Goal: Task Accomplishment & Management: Manage account settings

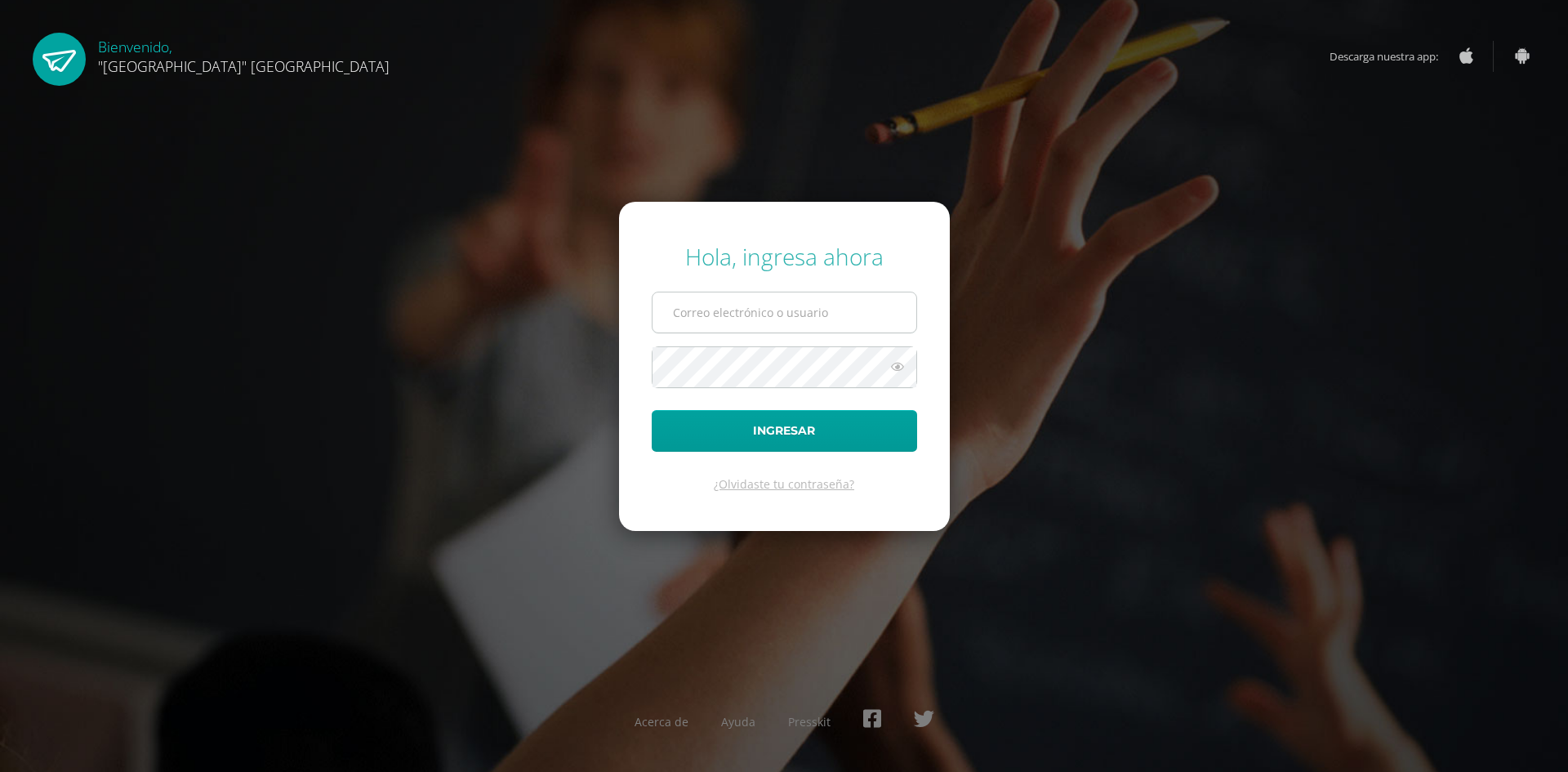
click at [699, 318] on input "text" at bounding box center [784, 312] width 264 height 40
type input "darleny@lasallechiquimula.edu.gt"
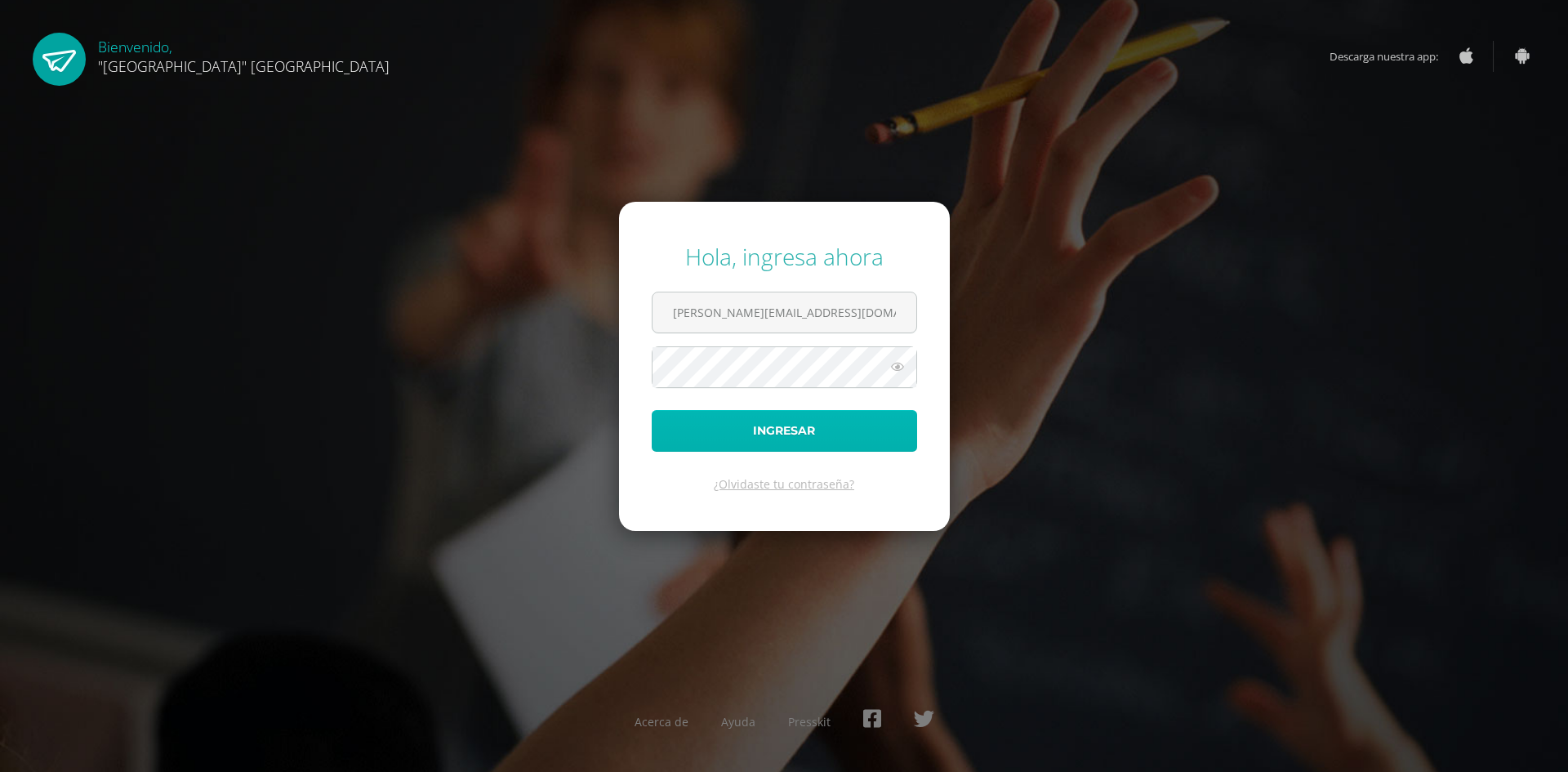
click at [802, 431] on button "Ingresar" at bounding box center [784, 431] width 266 height 42
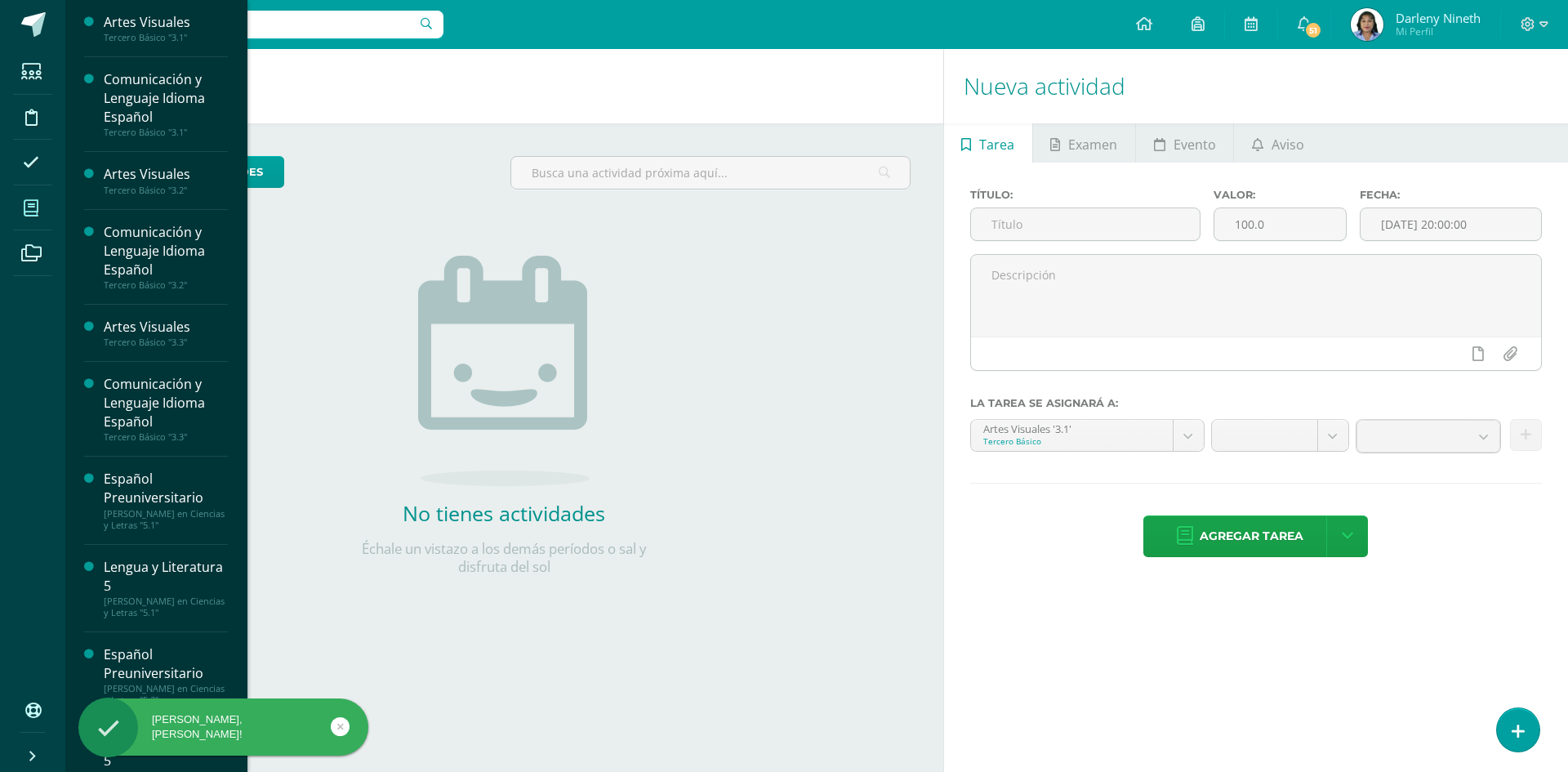
click at [28, 209] on icon at bounding box center [31, 208] width 15 height 17
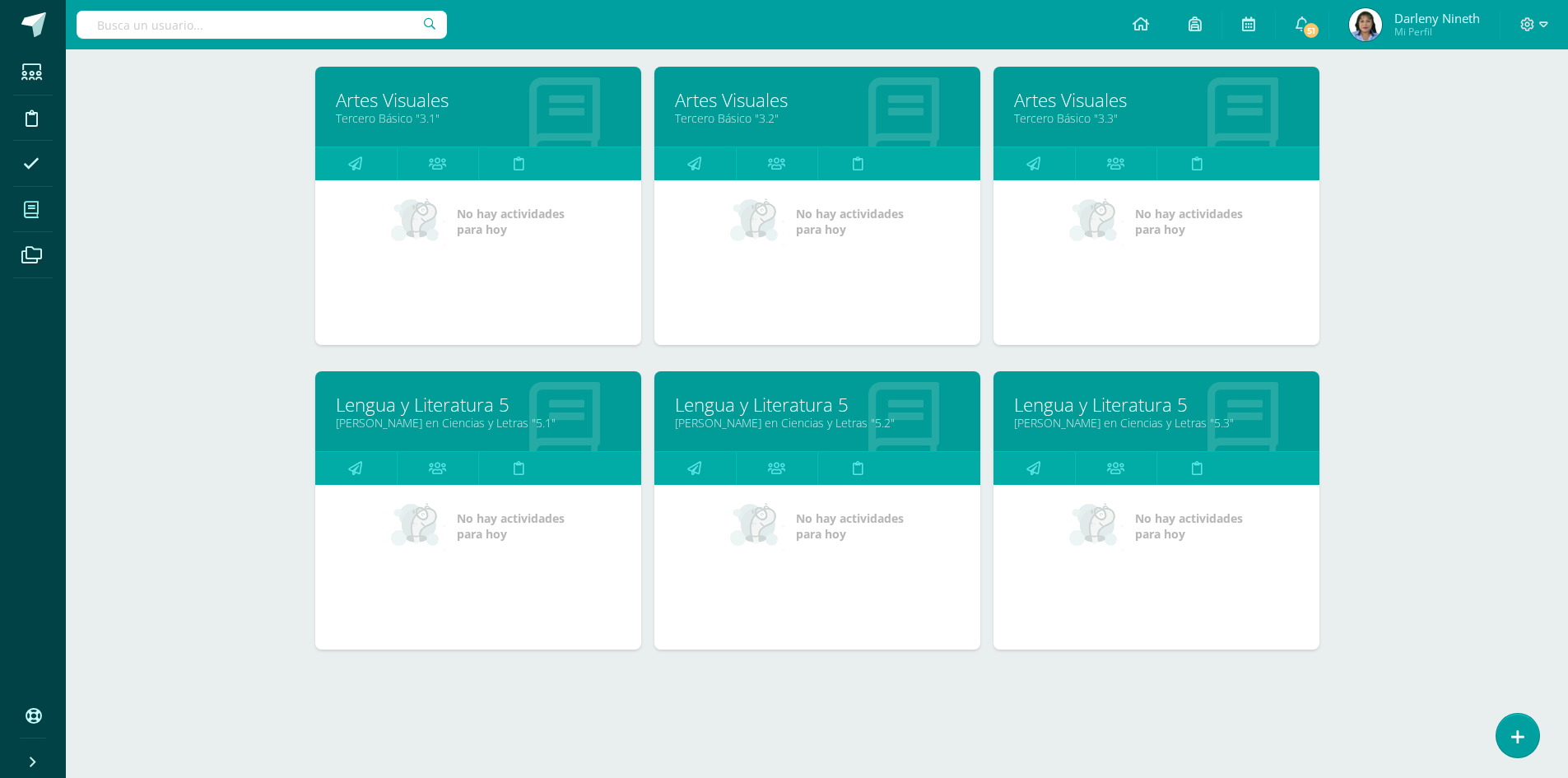
scroll to position [546, 0]
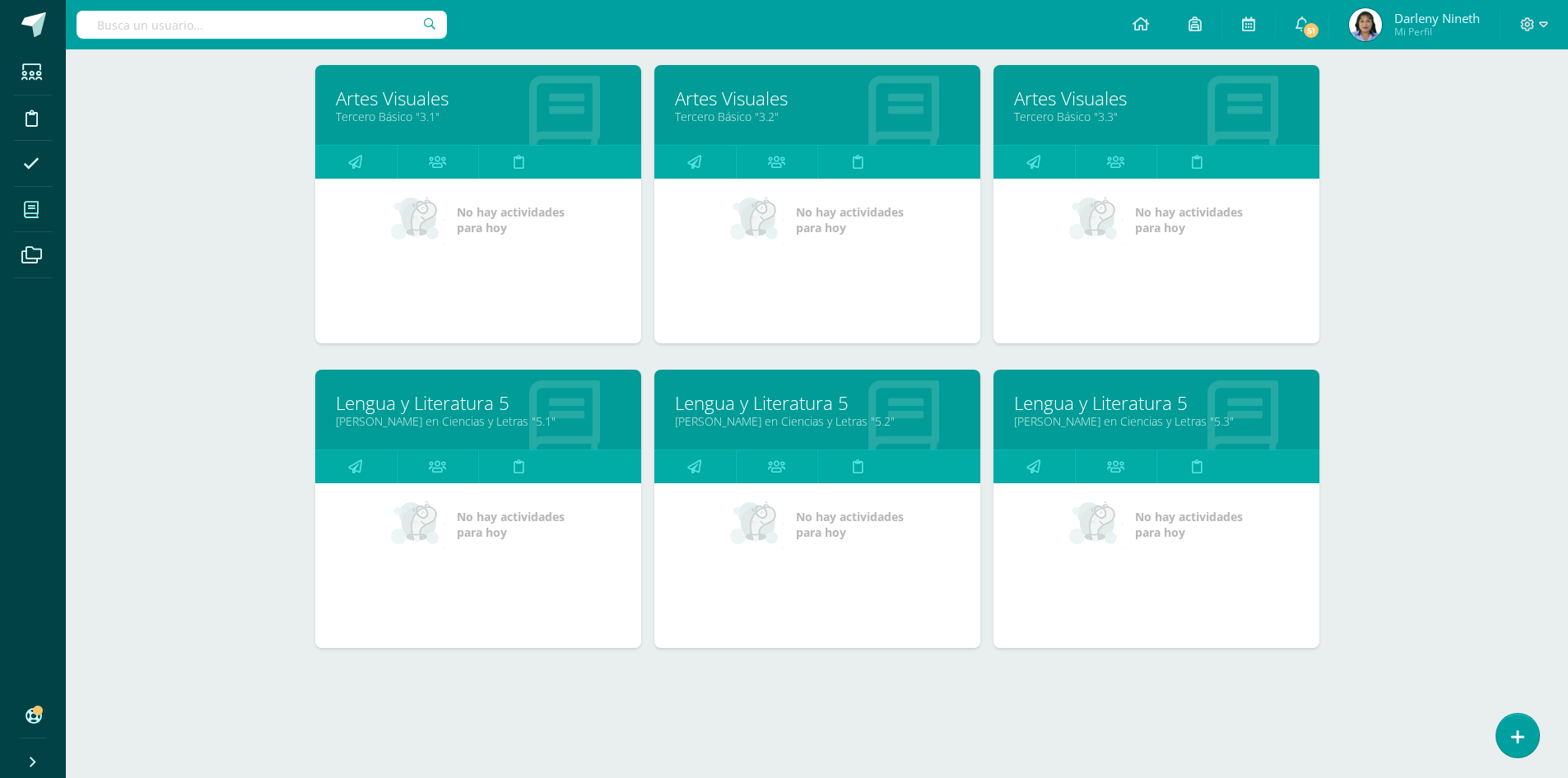
click at [791, 393] on link "Lengua y Literatura 5" at bounding box center [818, 403] width 285 height 26
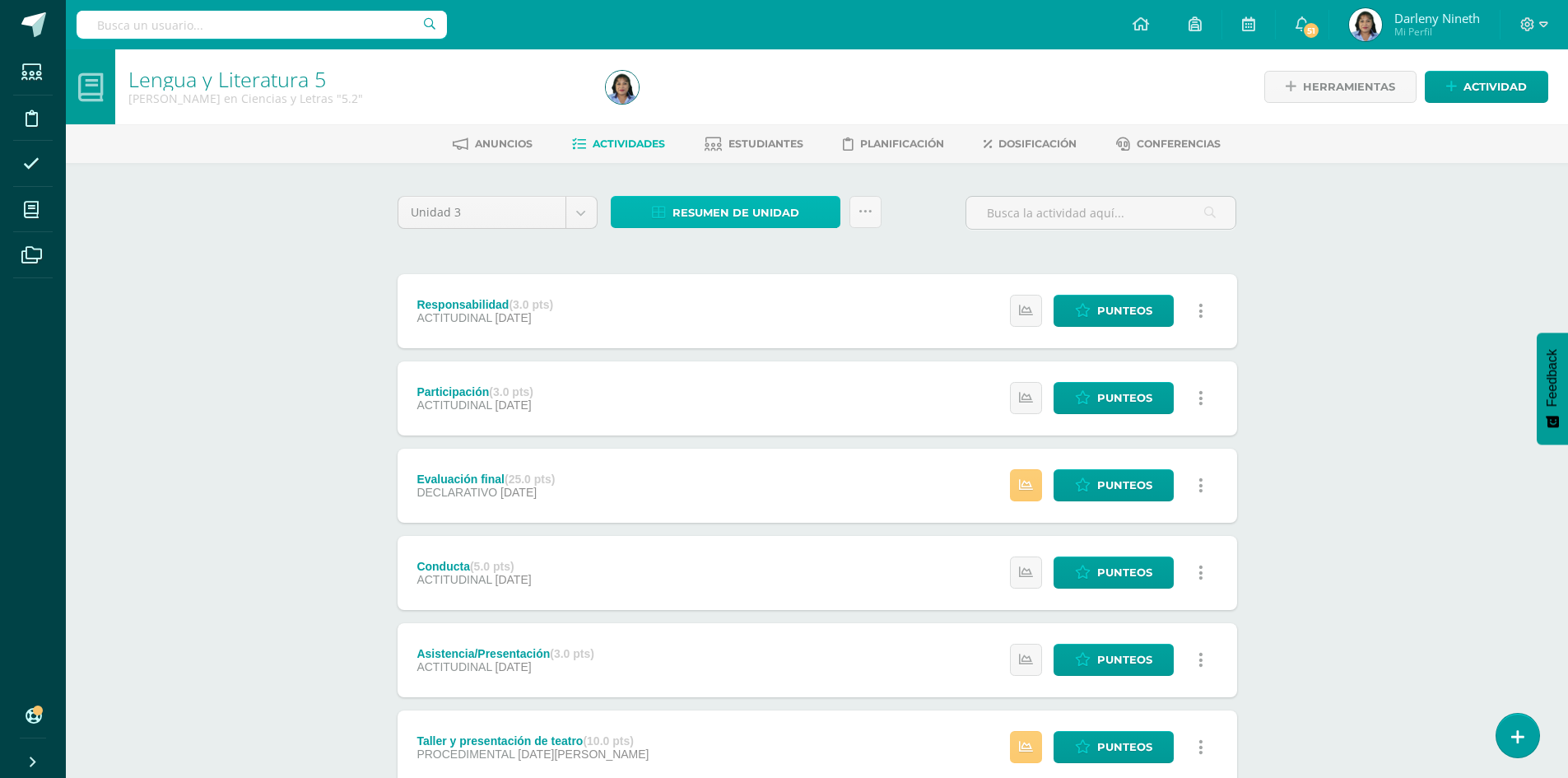
click at [743, 216] on span "Resumen de unidad" at bounding box center [735, 212] width 127 height 31
click at [1134, 315] on span "Punteos" at bounding box center [1125, 311] width 55 height 31
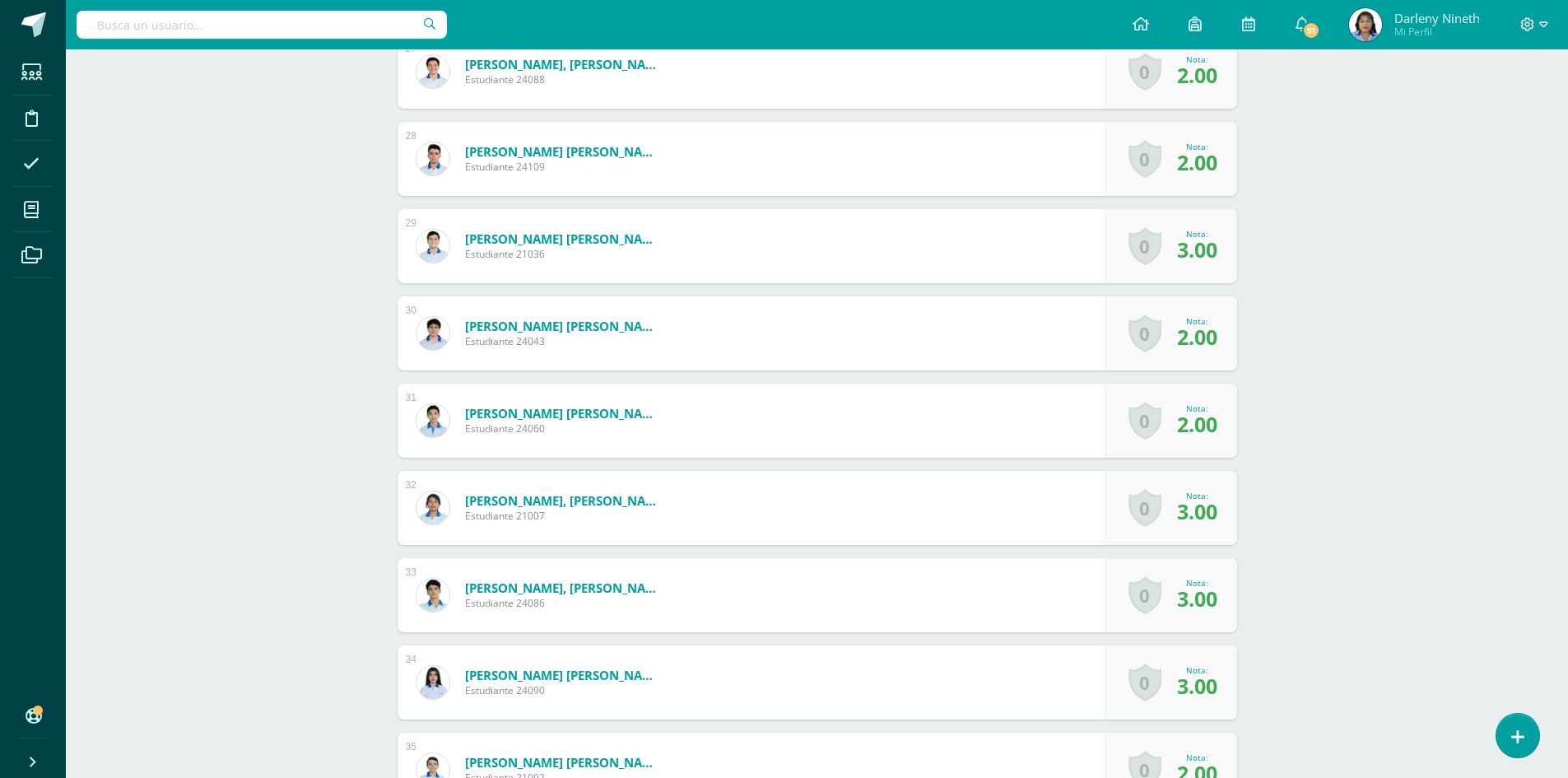
scroll to position [2760, 0]
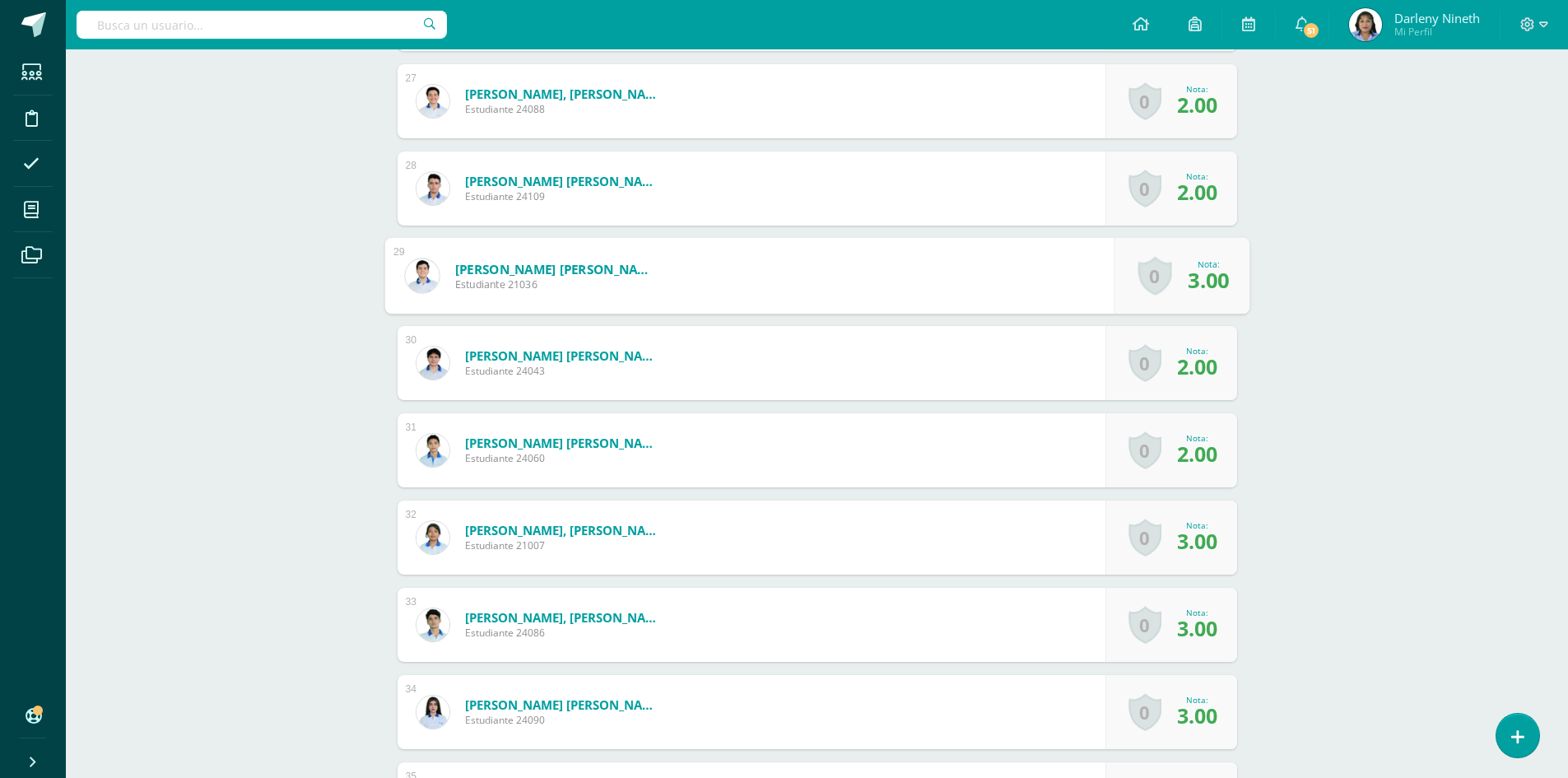
click at [522, 271] on link "Toledo Castillo, Carlos Josué" at bounding box center [556, 268] width 203 height 17
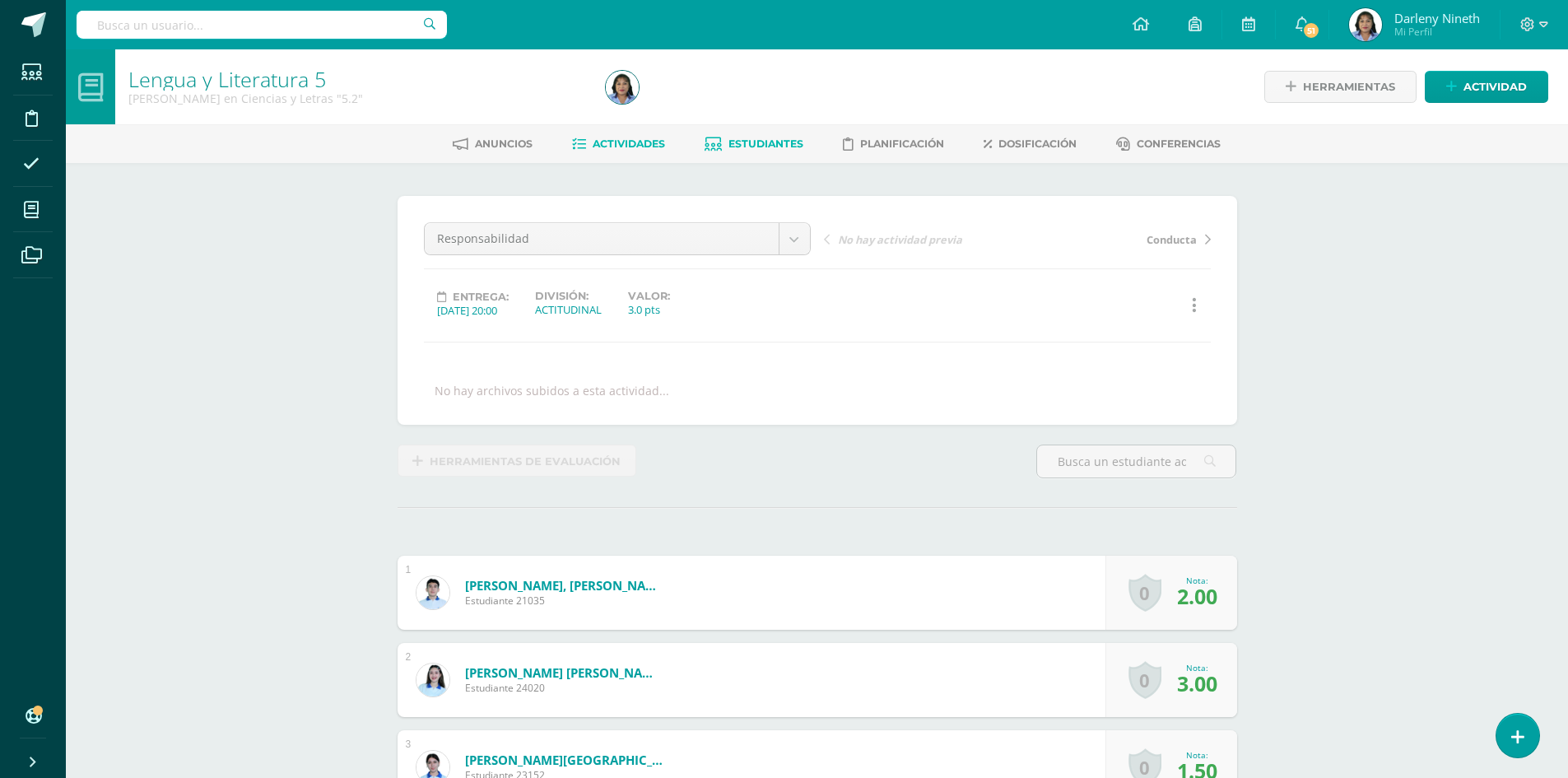
scroll to position [1, 0]
click at [638, 148] on span "Actividades" at bounding box center [629, 142] width 73 height 12
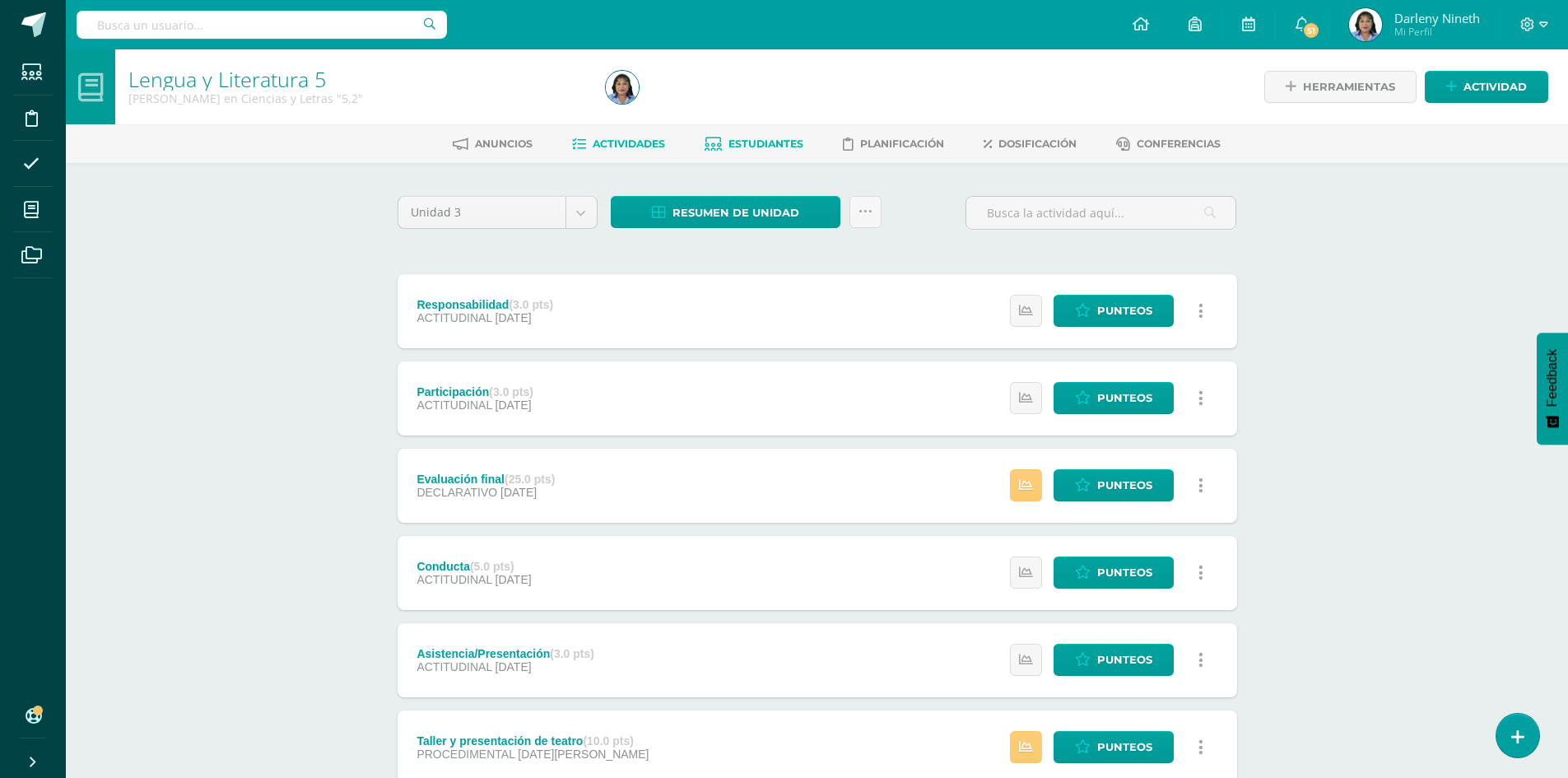
click at [771, 143] on span "Estudiantes" at bounding box center [765, 143] width 75 height 12
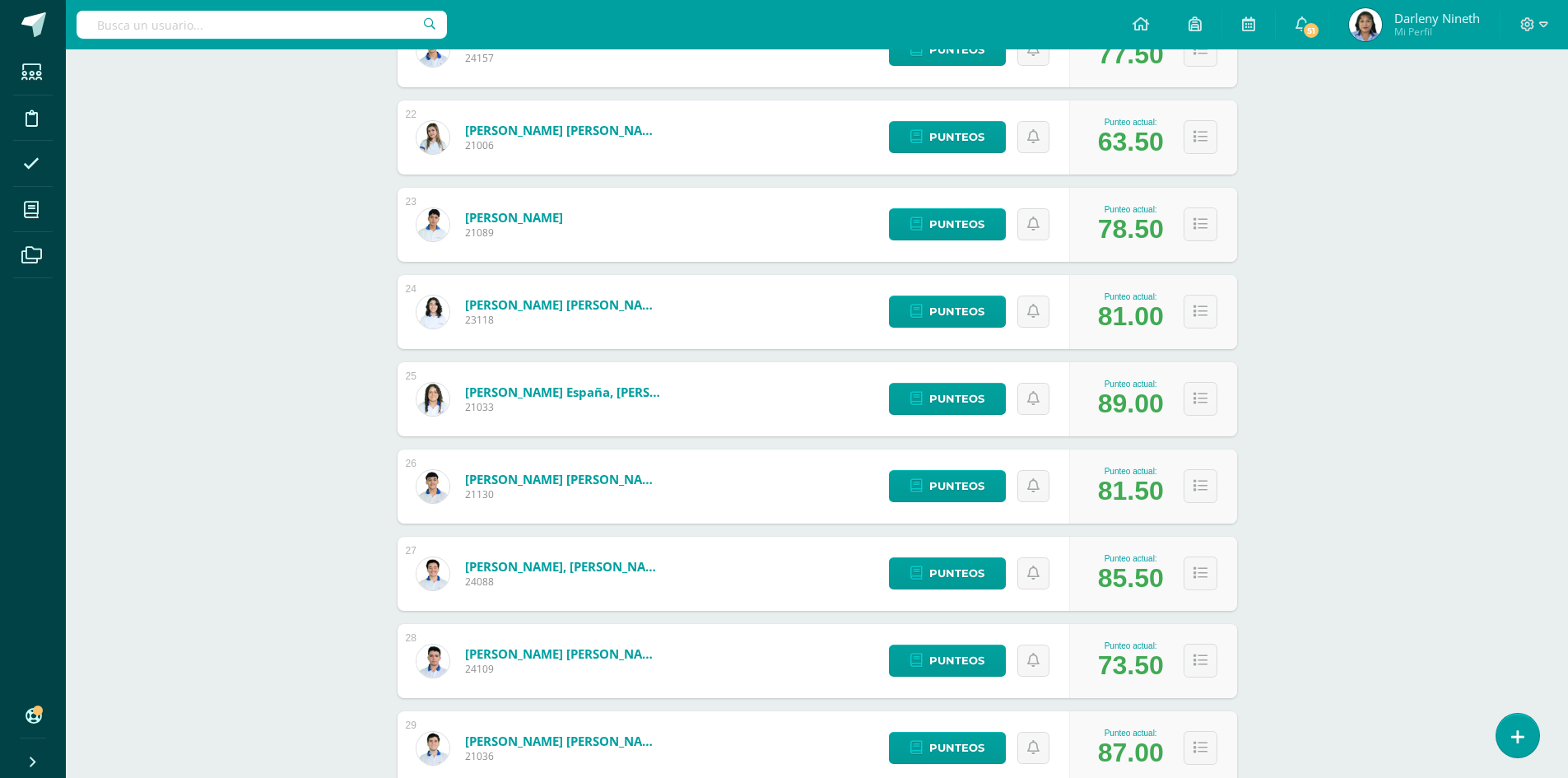
scroll to position [2289, 0]
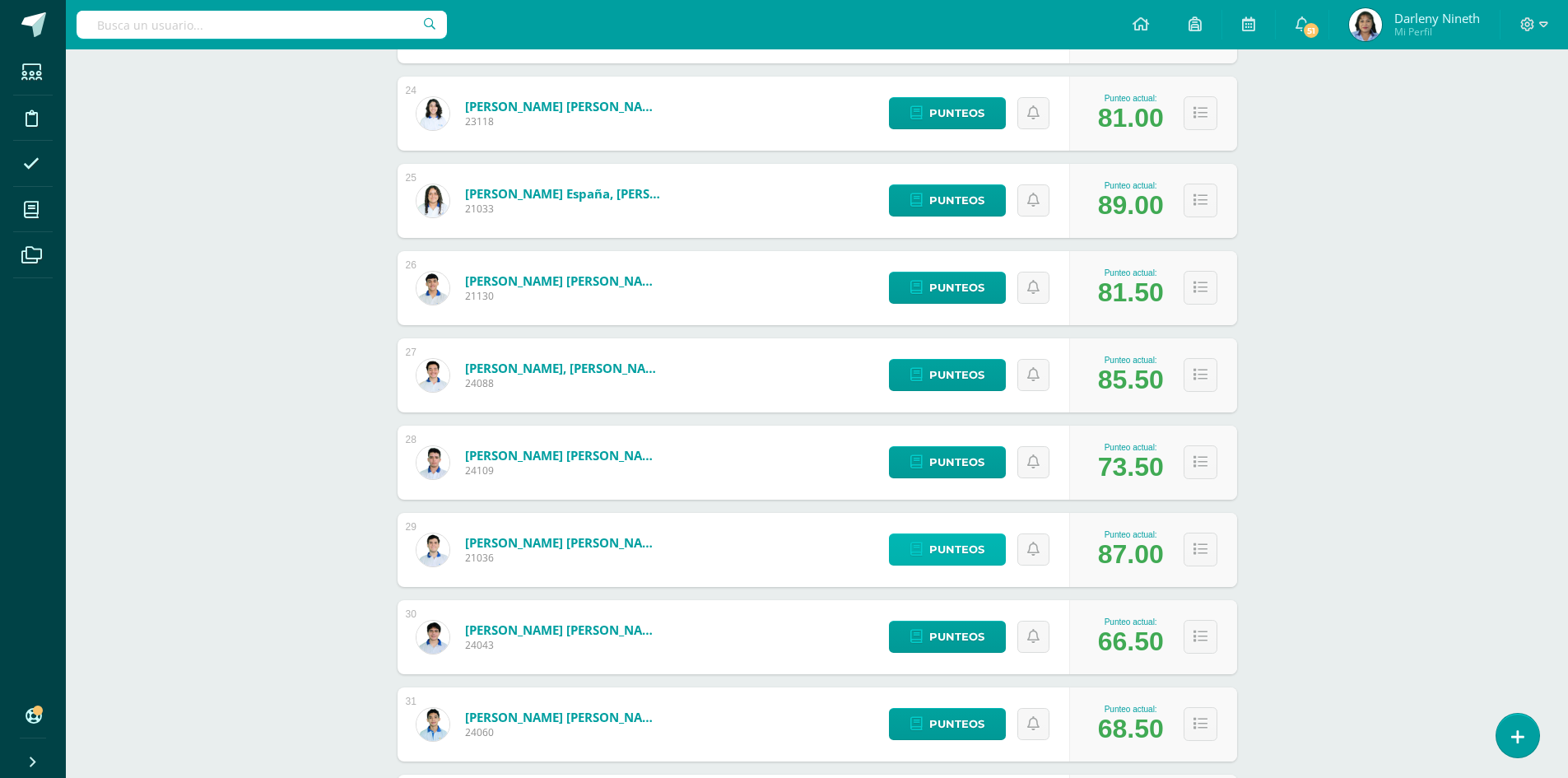
click at [956, 551] on span "Punteos" at bounding box center [956, 549] width 55 height 31
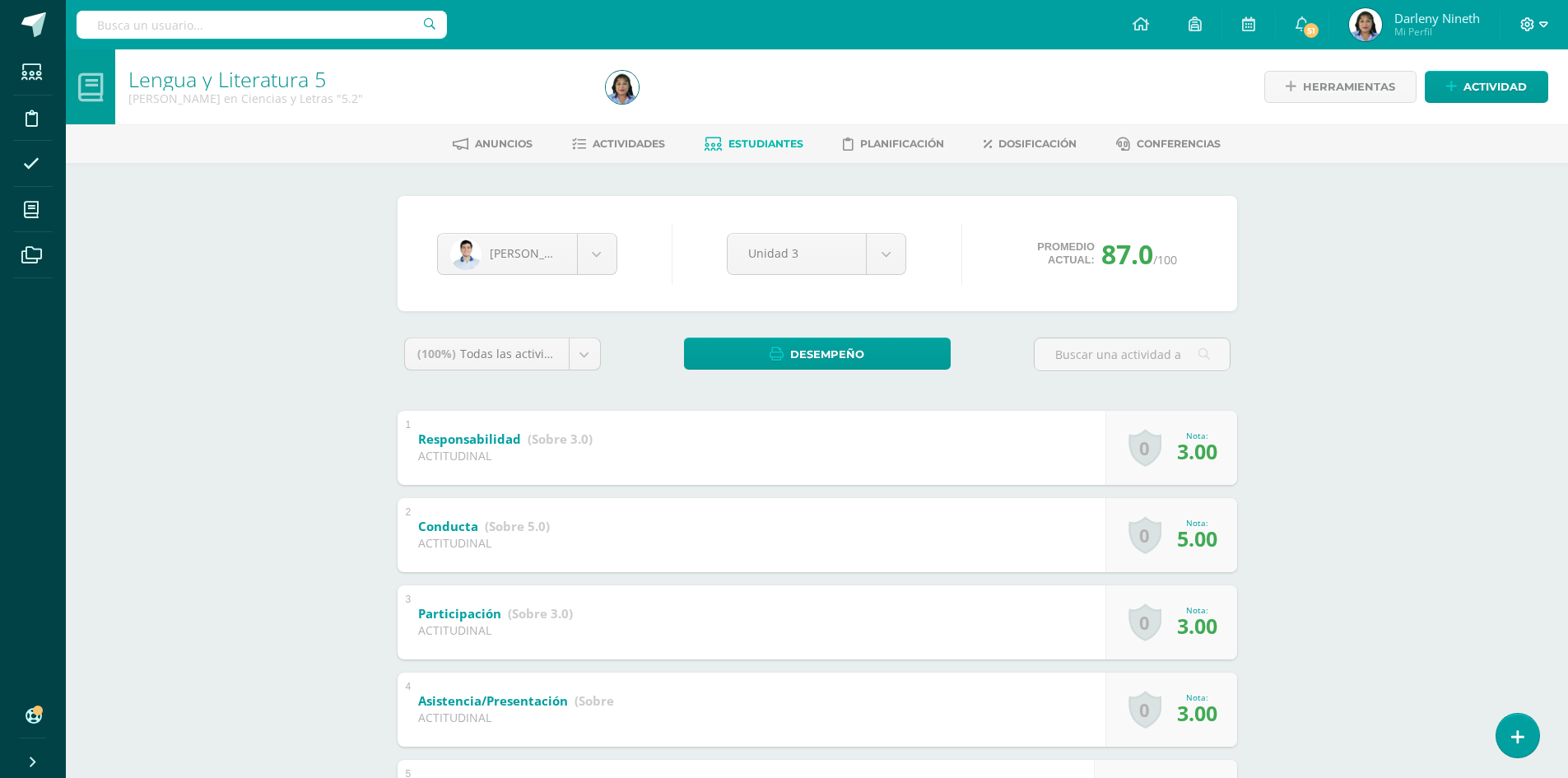
click at [1525, 33] on span at bounding box center [1534, 25] width 28 height 18
click at [1501, 112] on span "Cerrar sesión" at bounding box center [1491, 113] width 74 height 16
